Goal: Task Accomplishment & Management: Use online tool/utility

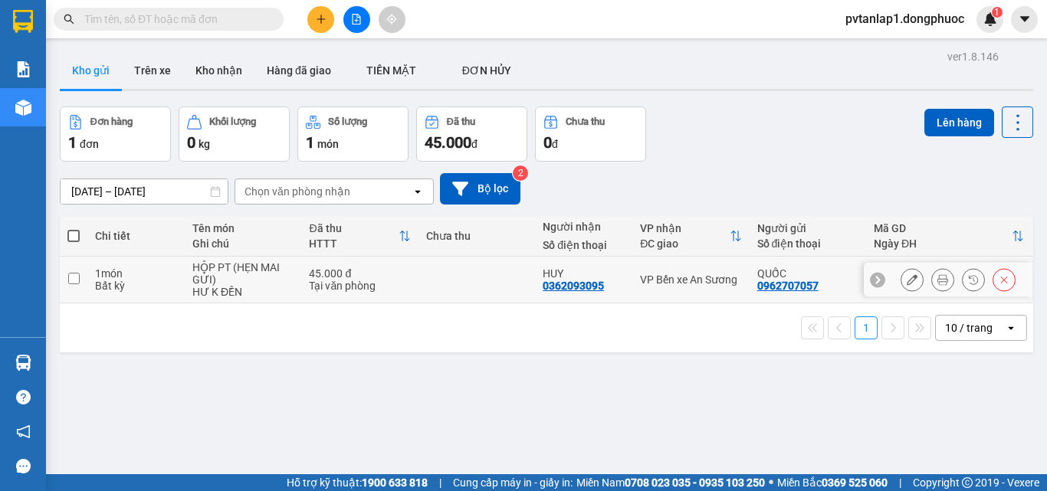
click at [385, 282] on div "Tại văn phòng" at bounding box center [359, 286] width 101 height 12
checkbox input "true"
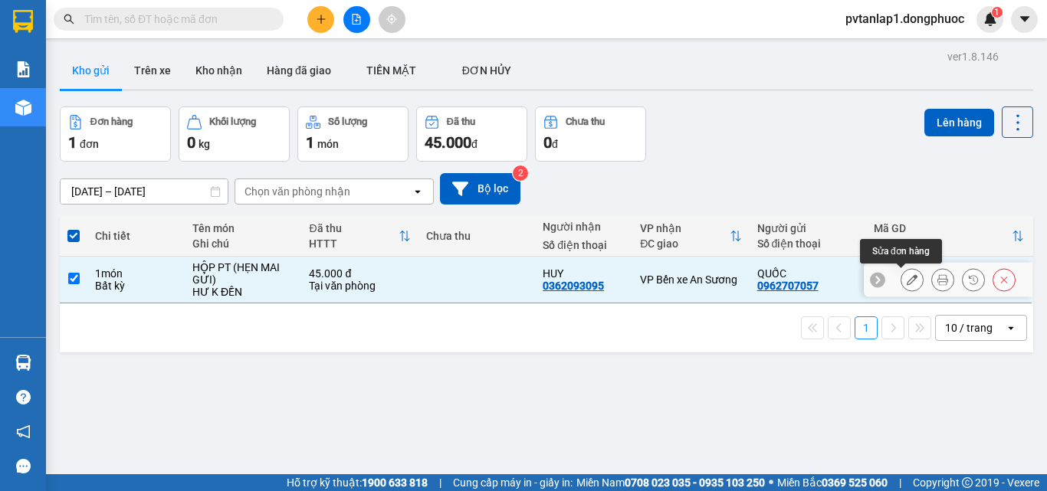
click at [906, 283] on icon at bounding box center [911, 279] width 11 height 11
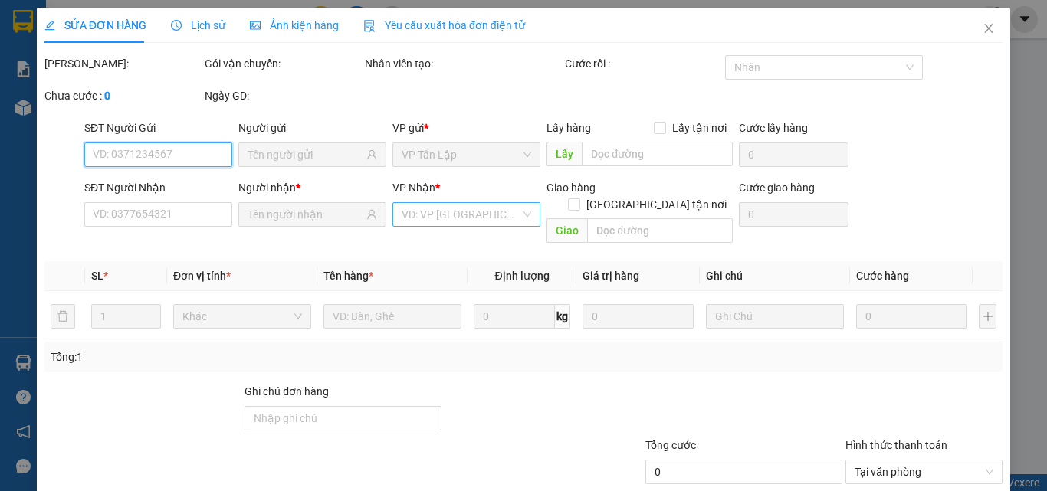
type input "0962707057"
type input "0362093095"
type input "45.000"
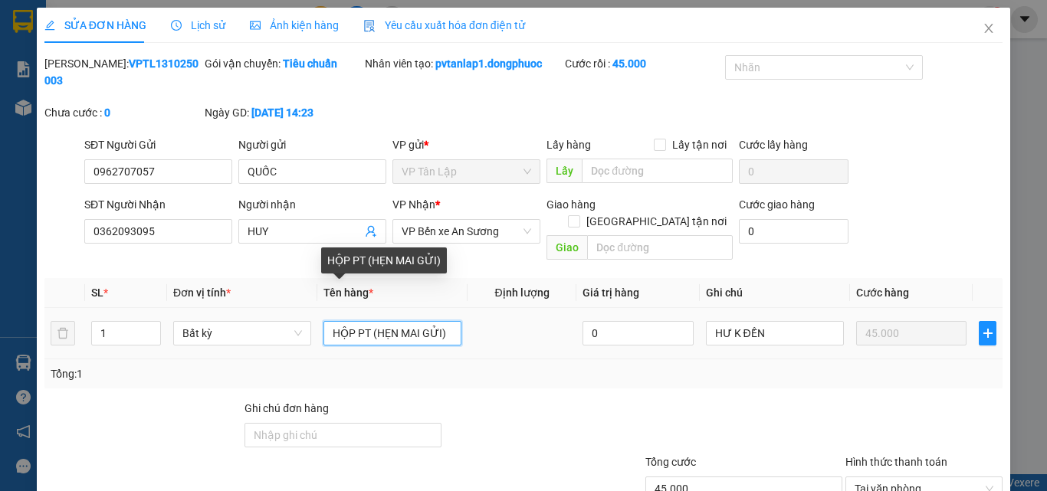
click at [349, 321] on input "HỘP PT (HẸN MAI GỬI)" at bounding box center [392, 333] width 138 height 25
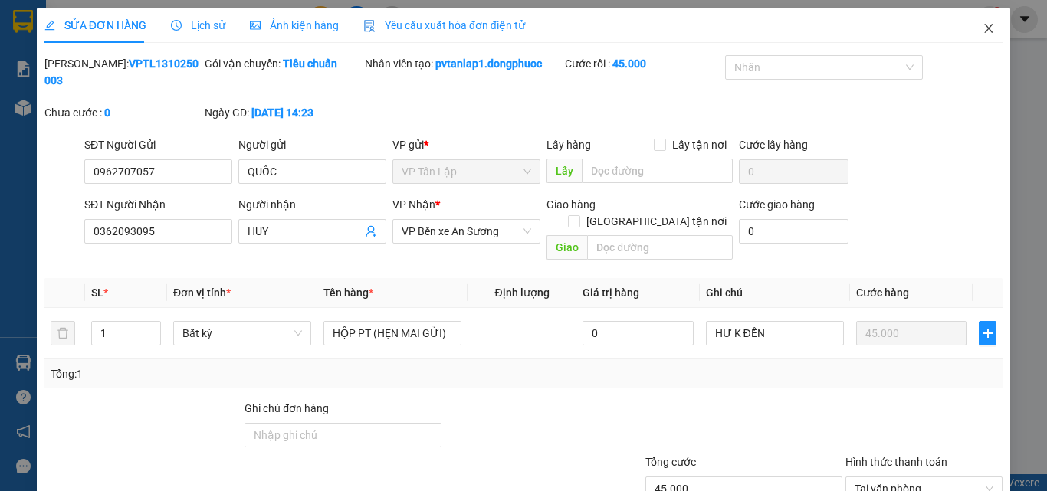
click at [985, 34] on span "Close" at bounding box center [988, 29] width 43 height 43
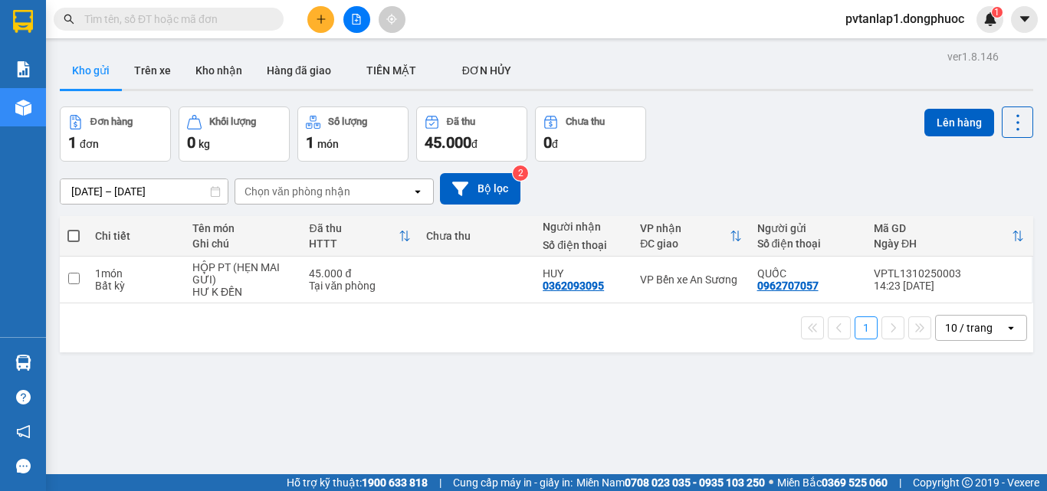
drag, startPoint x: 208, startPoint y: 329, endPoint x: 201, endPoint y: 323, distance: 9.2
click at [207, 330] on div "1 10 / trang open" at bounding box center [546, 328] width 961 height 26
click at [860, 103] on div "ver 1.8.146 Kho gửi Trên xe Kho nhận Hàng đã giao TIỀN MẶT ĐƠN HỦY Đơn hàng 1…" at bounding box center [546, 291] width 985 height 491
